Goal: Use online tool/utility: Utilize a website feature to perform a specific function

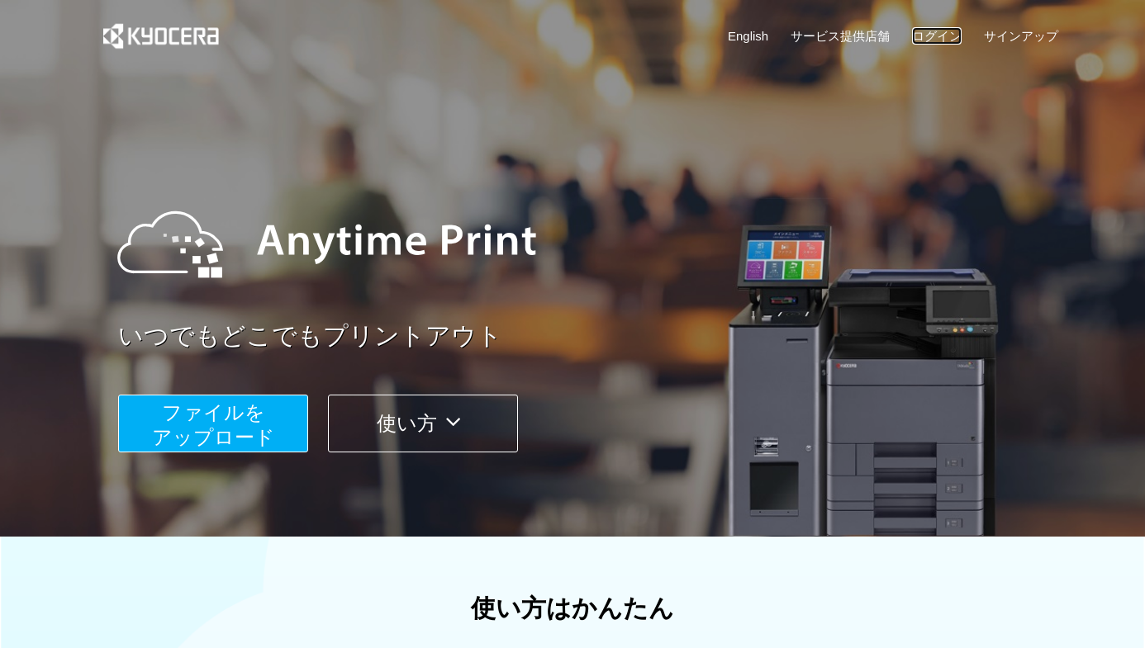
click at [928, 32] on link "ログイン" at bounding box center [937, 35] width 50 height 17
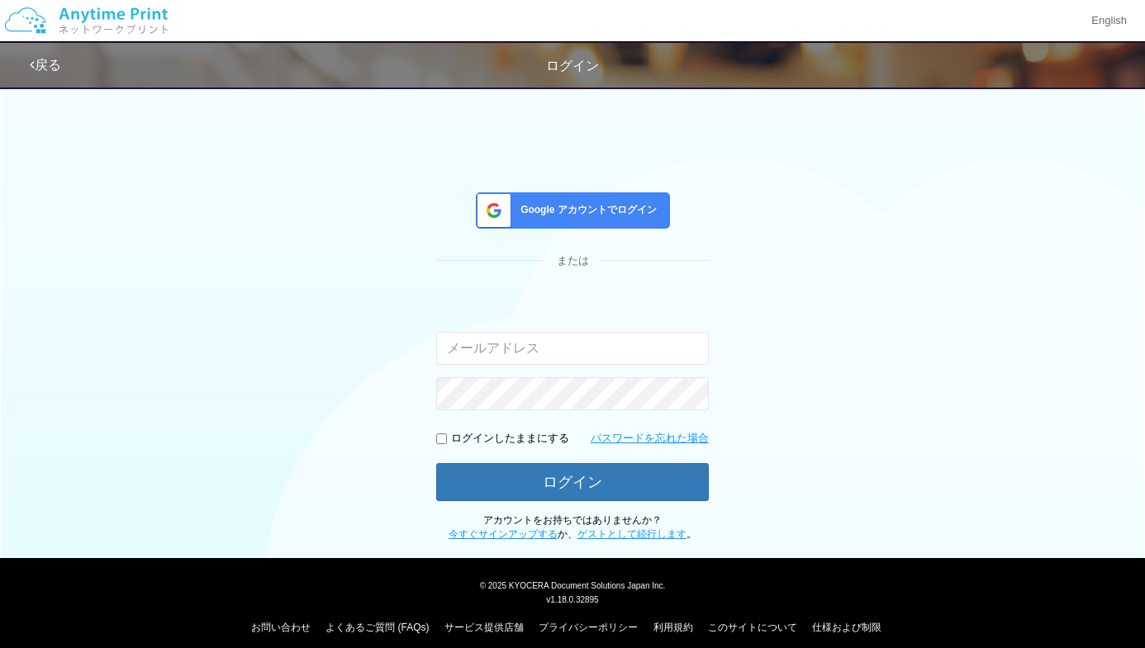
type input "[EMAIL_ADDRESS][DOMAIN_NAME]"
click at [446, 438] on input "checkbox" at bounding box center [441, 439] width 11 height 11
checkbox input "true"
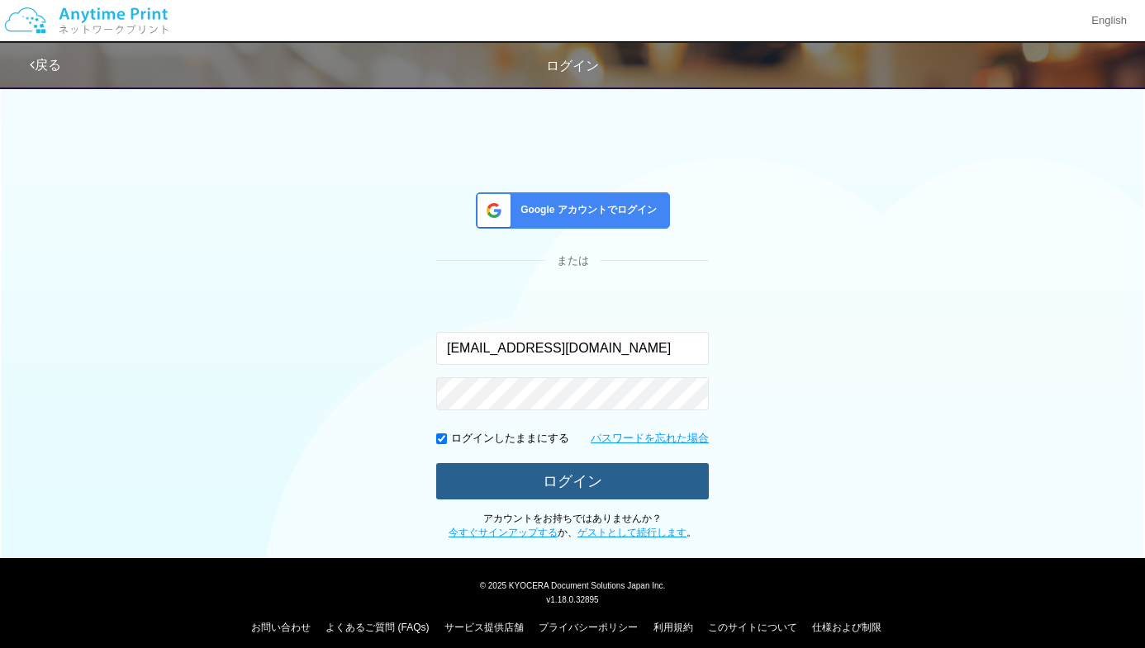
click at [525, 477] on button "ログイン" at bounding box center [572, 481] width 273 height 36
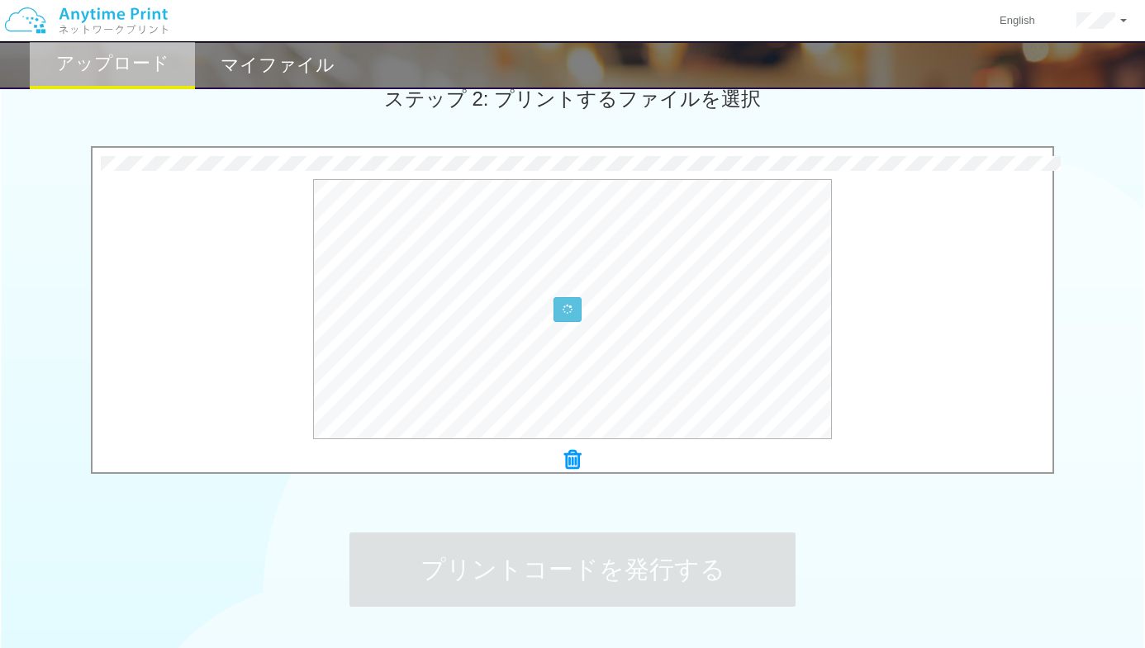
scroll to position [596, 0]
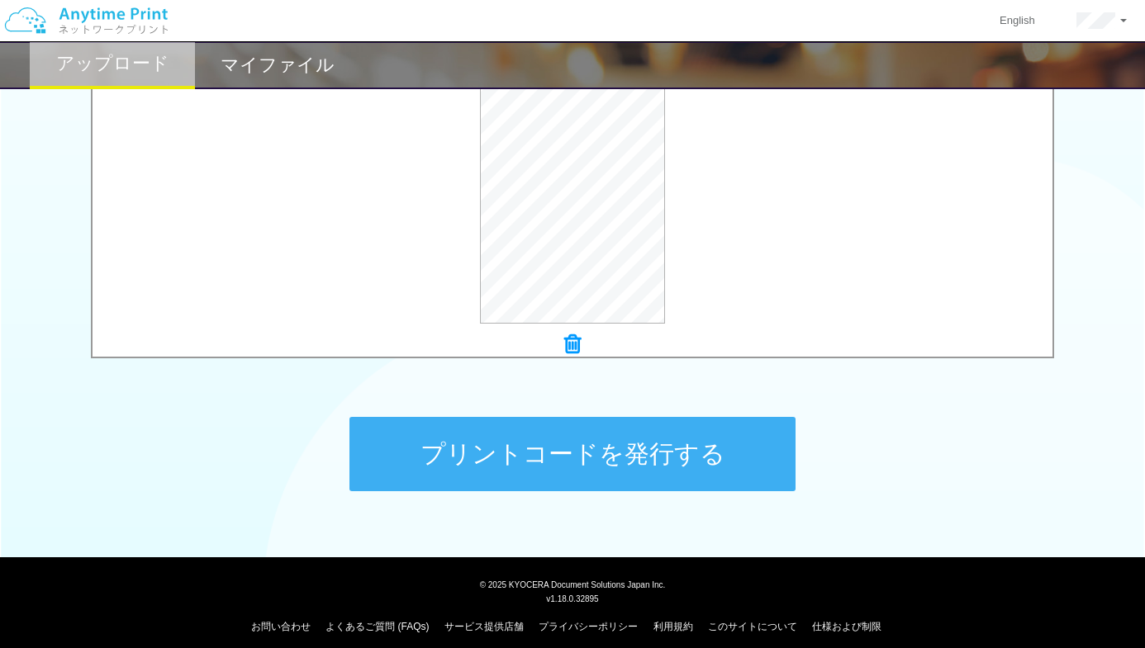
click at [617, 471] on button "プリントコードを発行する" at bounding box center [572, 454] width 446 height 74
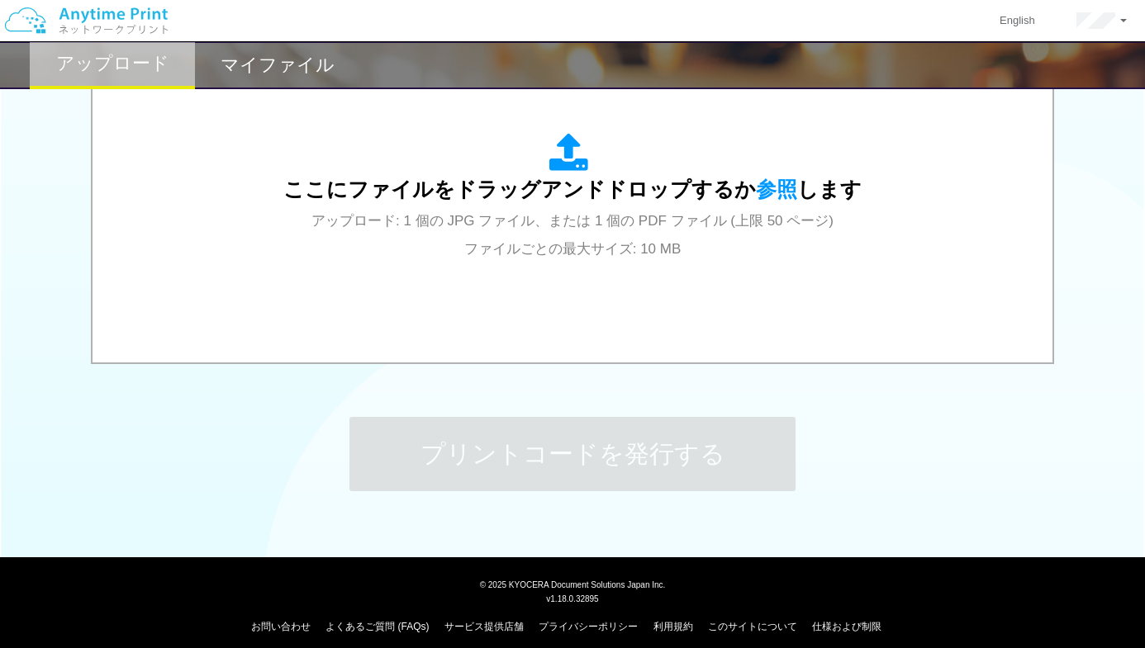
scroll to position [0, 0]
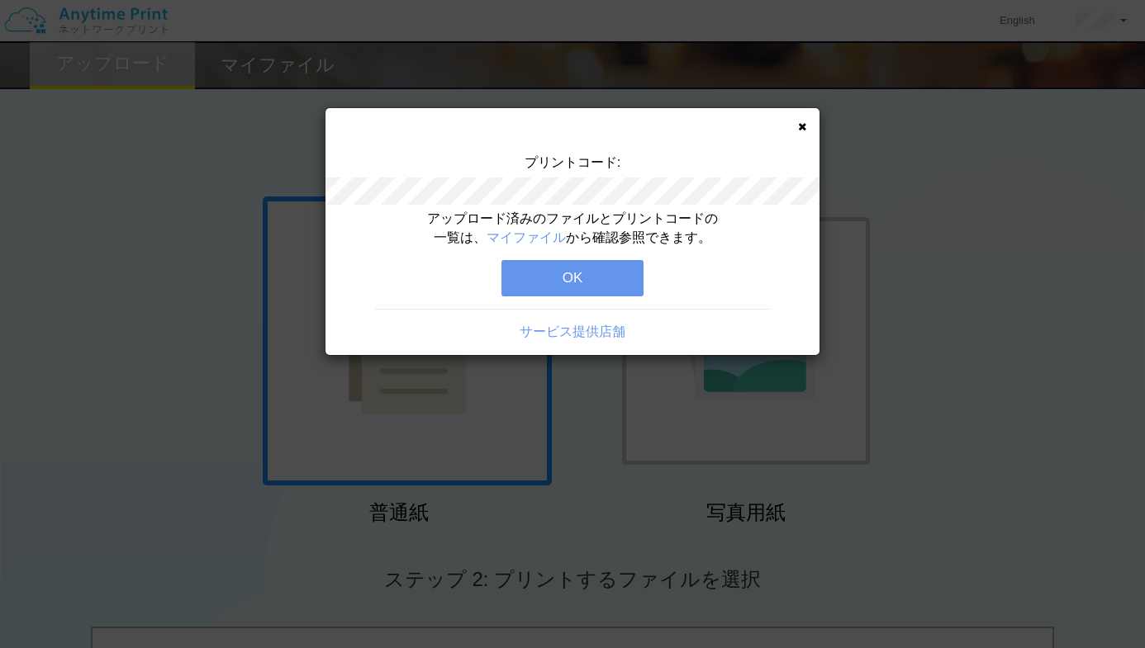
click at [570, 269] on button "OK" at bounding box center [572, 278] width 142 height 36
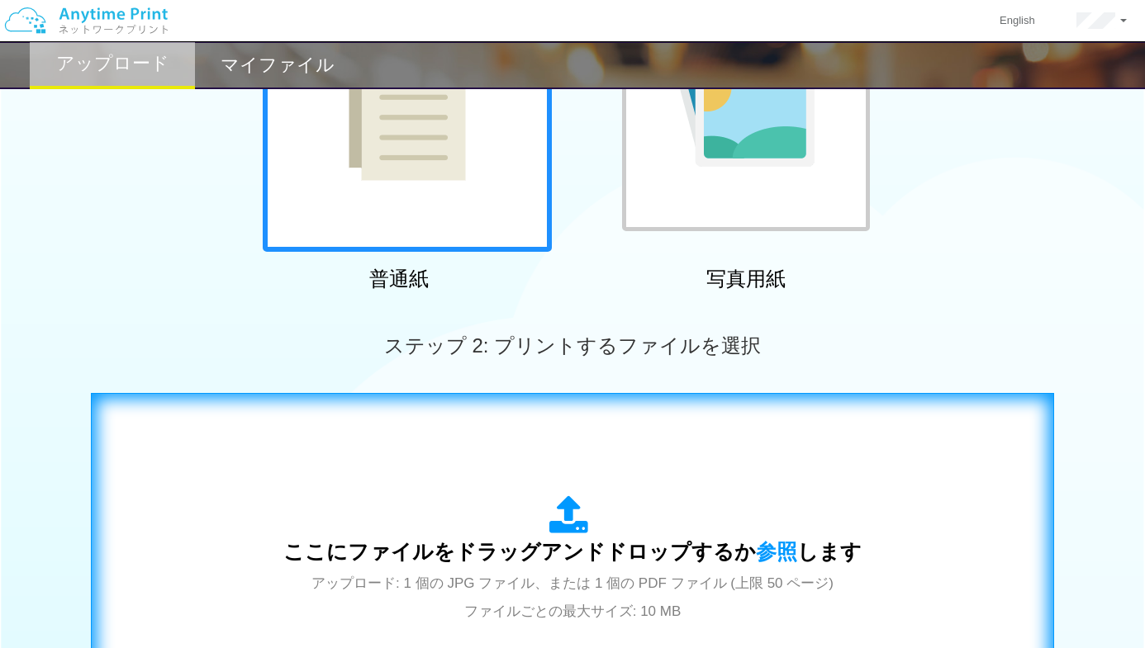
scroll to position [608, 0]
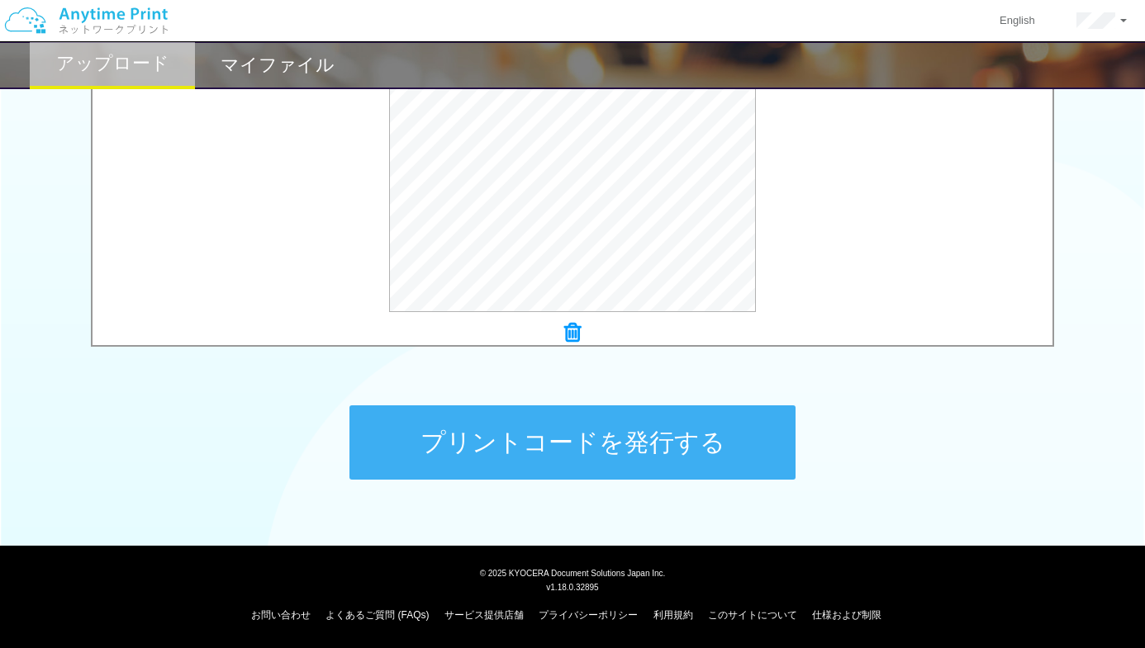
click at [633, 441] on button "プリントコードを発行する" at bounding box center [572, 443] width 446 height 74
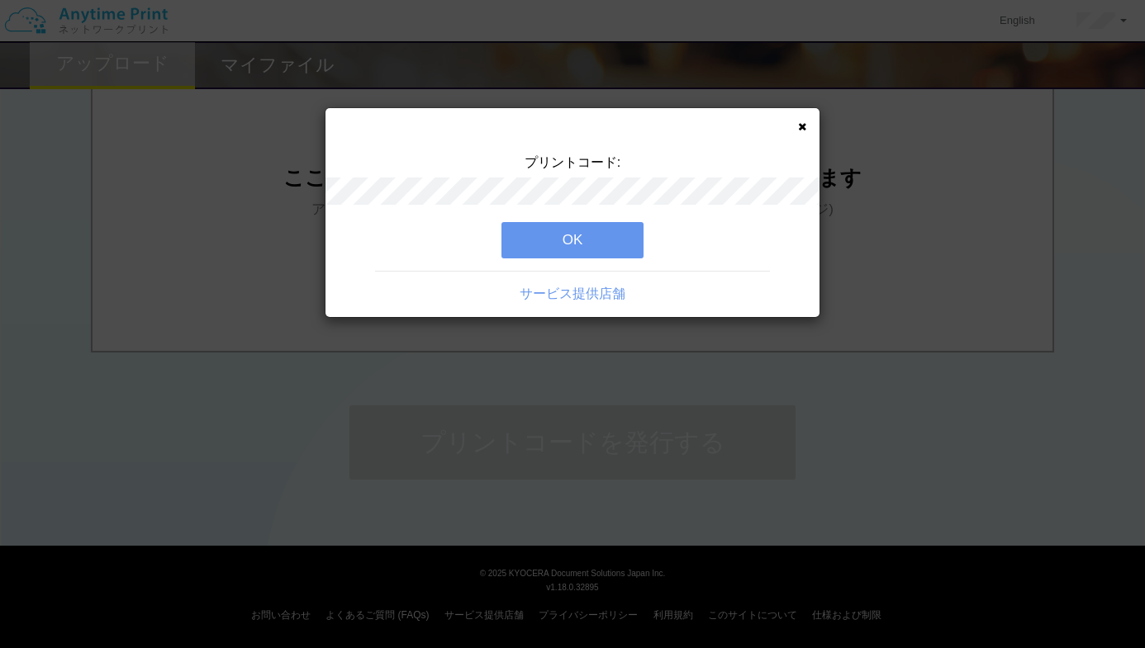
scroll to position [0, 0]
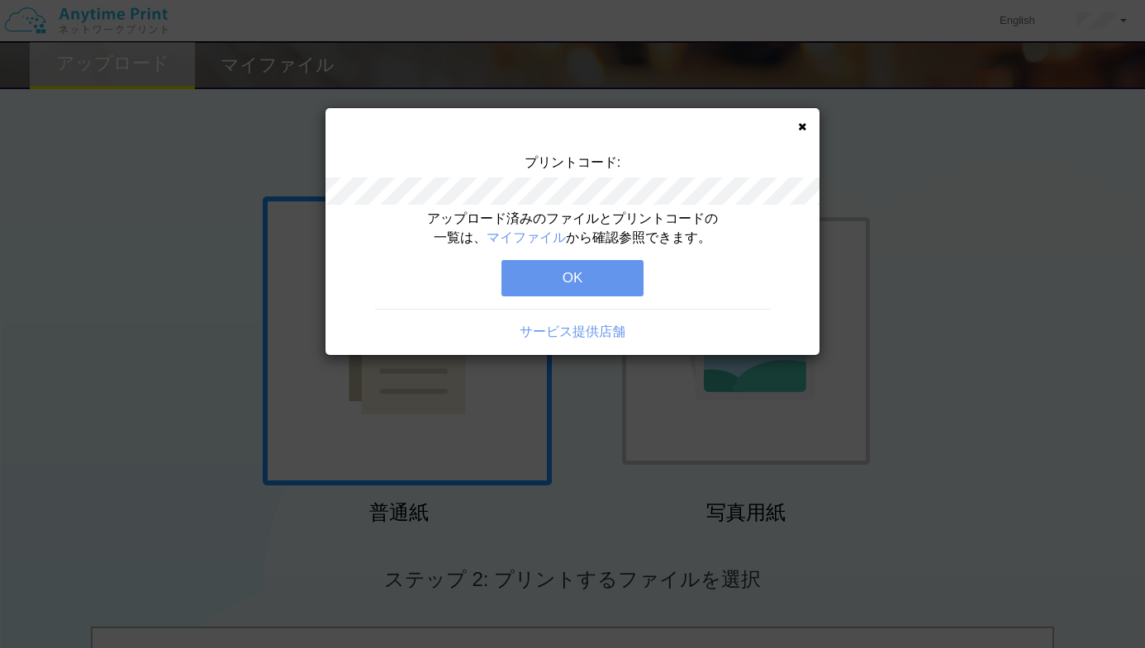
click at [596, 270] on button "OK" at bounding box center [572, 278] width 142 height 36
